Goal: Use online tool/utility

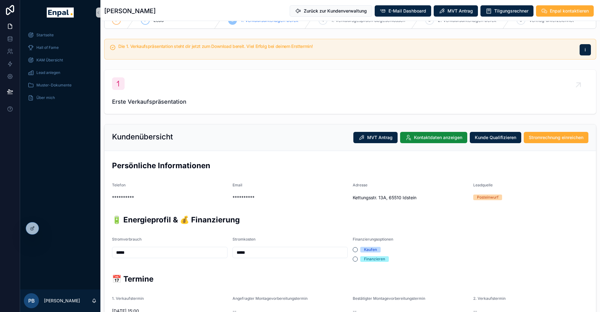
scroll to position [19, 0]
click at [45, 227] on icon at bounding box center [46, 228] width 5 height 5
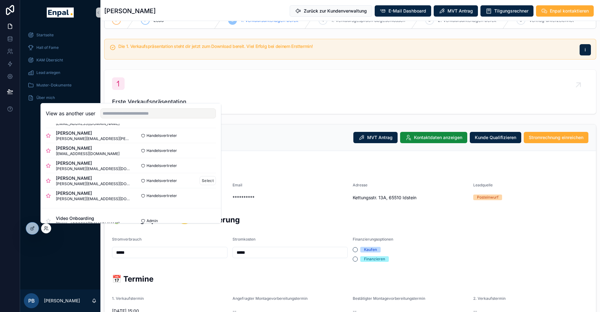
scroll to position [97, 0]
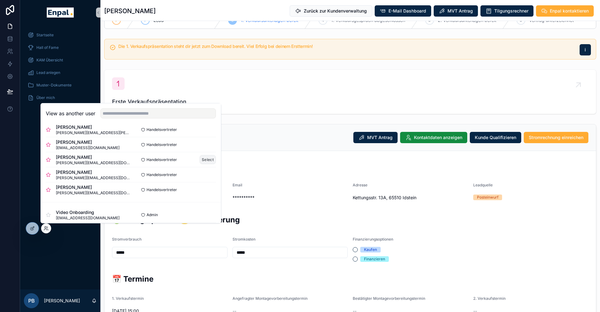
click at [202, 160] on button "Select" at bounding box center [207, 159] width 16 height 9
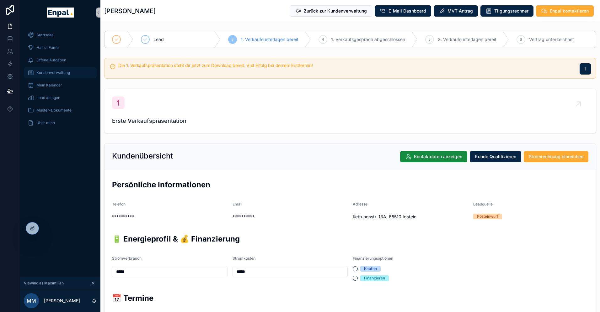
click at [58, 72] on span "Kundenverwaltung" at bounding box center [53, 72] width 34 height 5
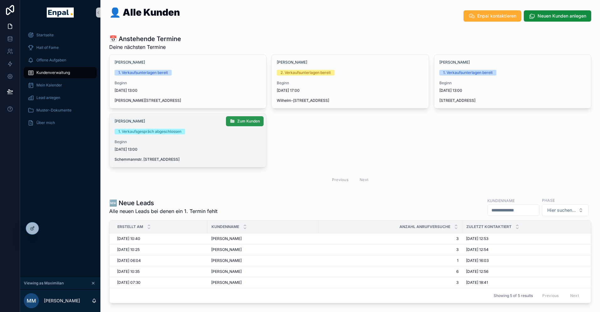
click at [242, 119] on span "Zum Kunden" at bounding box center [248, 121] width 23 height 5
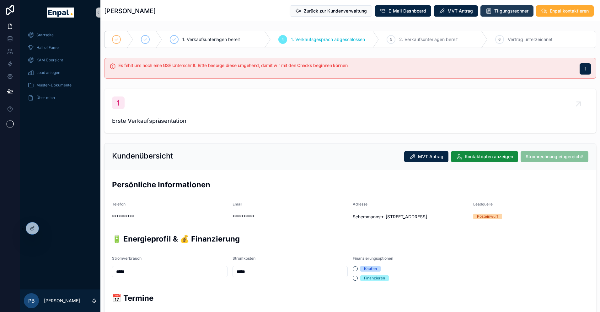
click at [503, 11] on span "Tilgungsrechner" at bounding box center [511, 11] width 34 height 6
